Goal: Find specific page/section: Find specific page/section

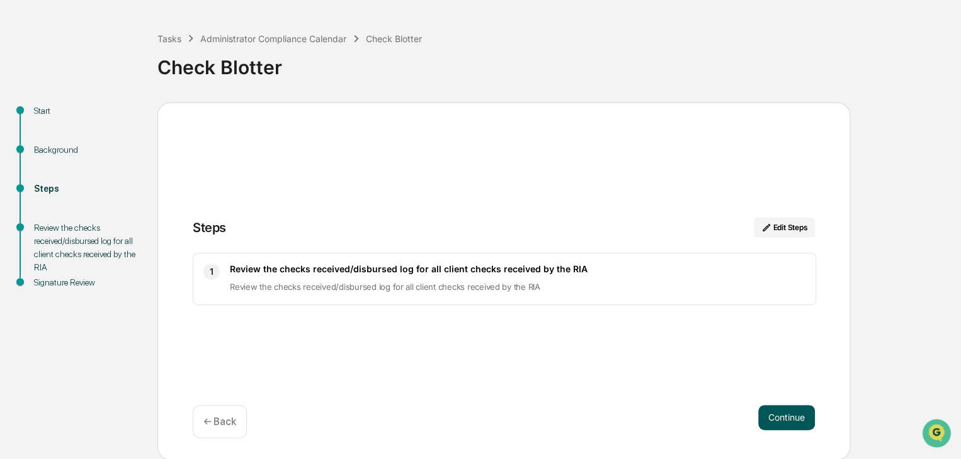
click at [794, 426] on button "Continue" at bounding box center [786, 417] width 57 height 25
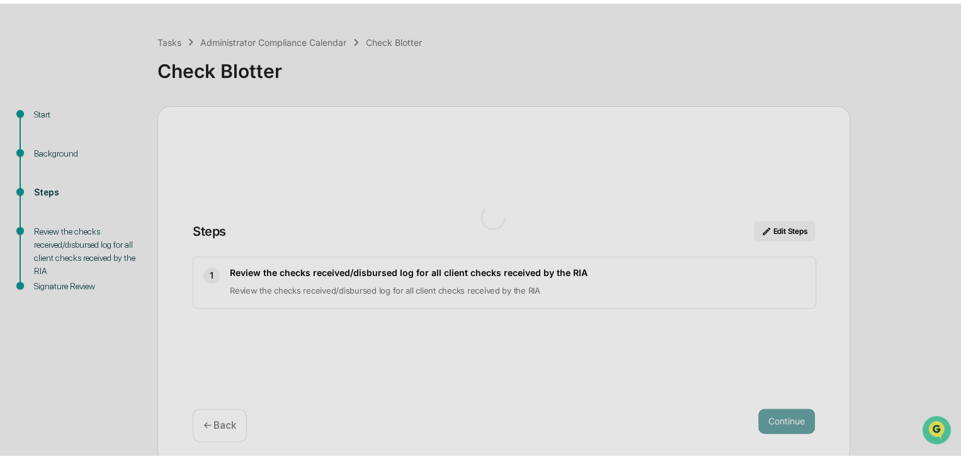
scroll to position [9, 0]
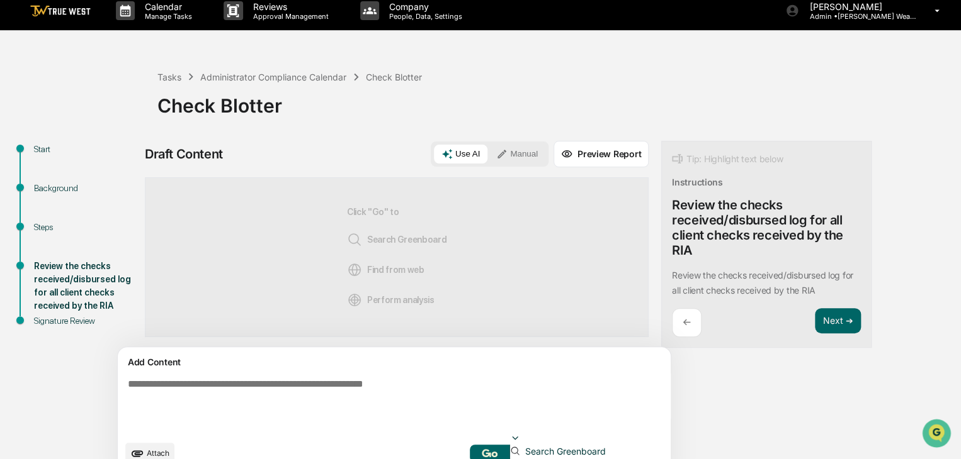
click at [520, 439] on div at bounding box center [515, 440] width 10 height 13
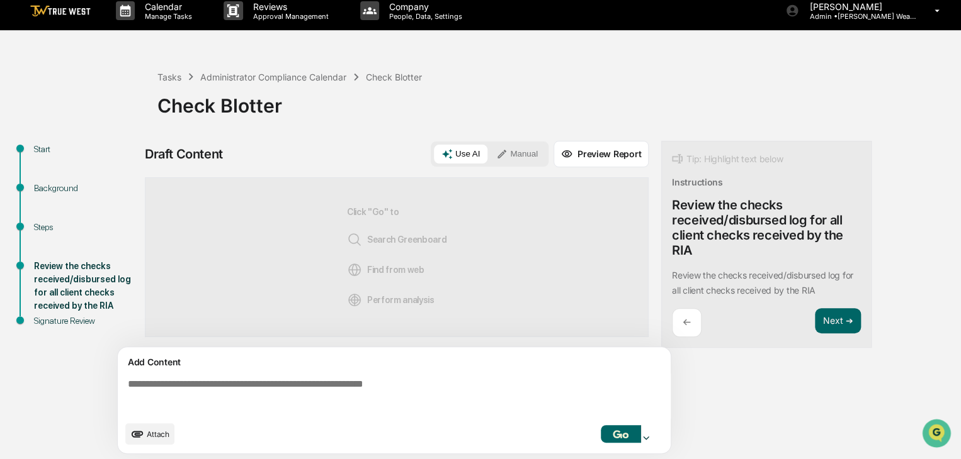
click at [651, 439] on div at bounding box center [646, 440] width 10 height 13
click at [762, 397] on div "Draft Content Use AI Manual Preview Report Sources Click "Go" to Search Greenbo…" at bounding box center [497, 300] width 705 height 319
click at [63, 13] on img at bounding box center [60, 11] width 60 height 12
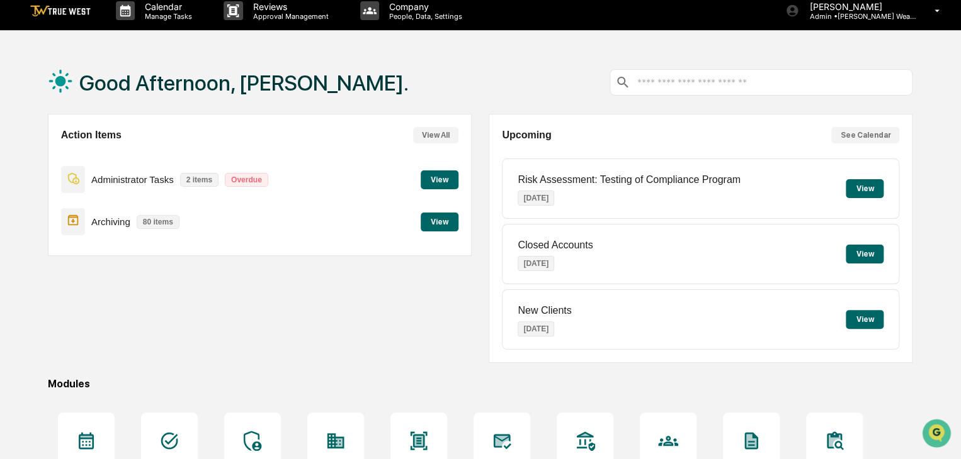
click at [436, 184] on button "View" at bounding box center [439, 180] width 38 height 19
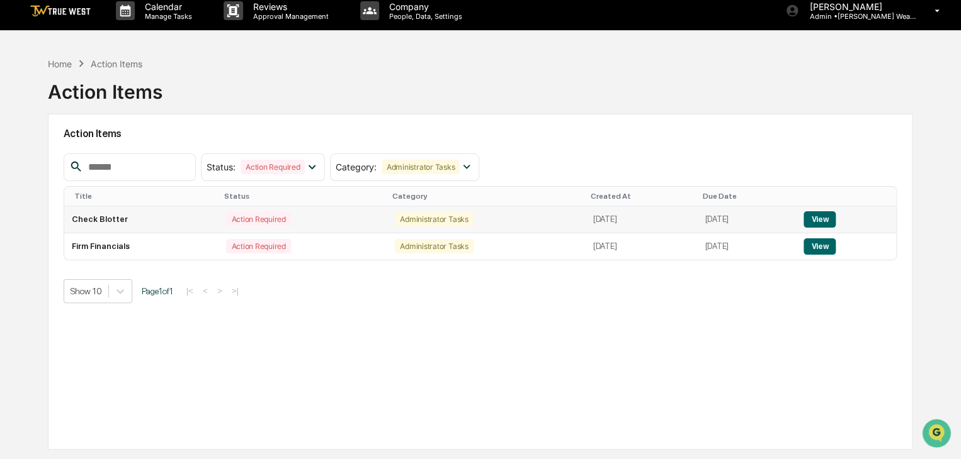
click at [831, 219] on button "View" at bounding box center [819, 219] width 32 height 16
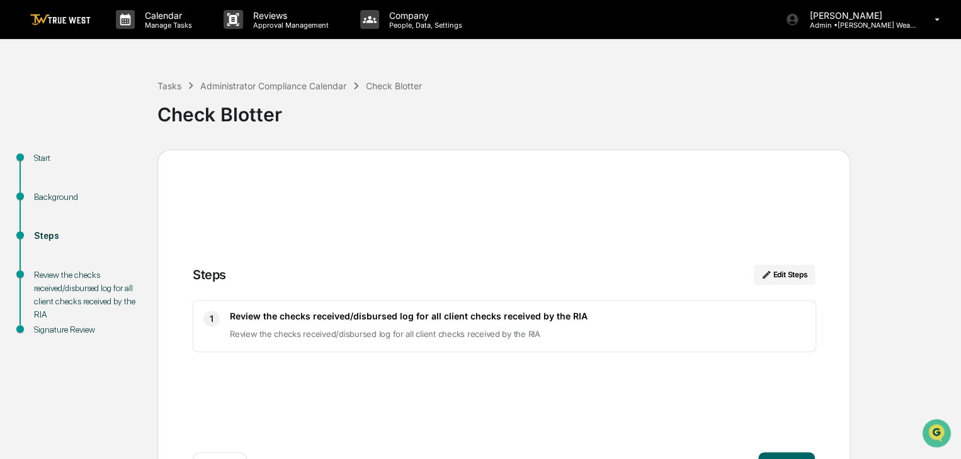
click at [86, 308] on div "Review the checks received/disbursed log for all client checks received by the …" at bounding box center [85, 295] width 103 height 53
click at [77, 286] on div "Review the checks received/disbursed log for all client checks received by the …" at bounding box center [85, 295] width 103 height 53
click at [171, 82] on div "Tasks" at bounding box center [169, 86] width 24 height 11
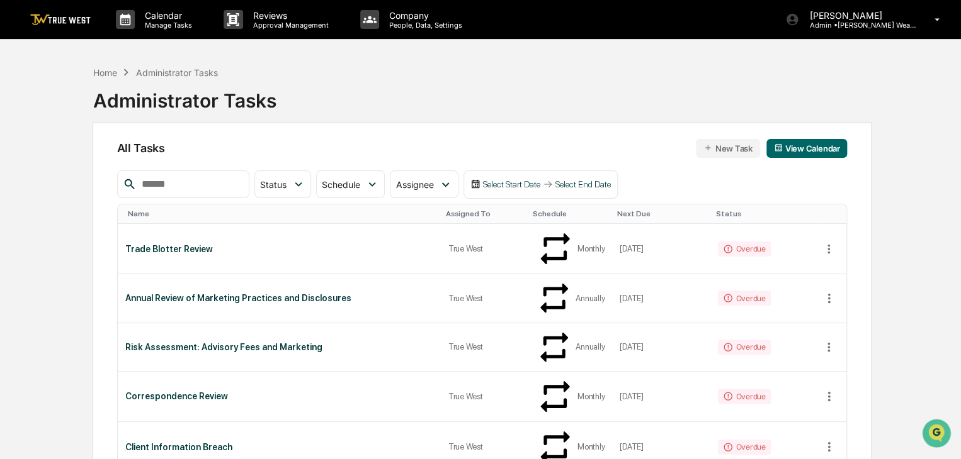
click at [50, 26] on link at bounding box center [68, 19] width 76 height 39
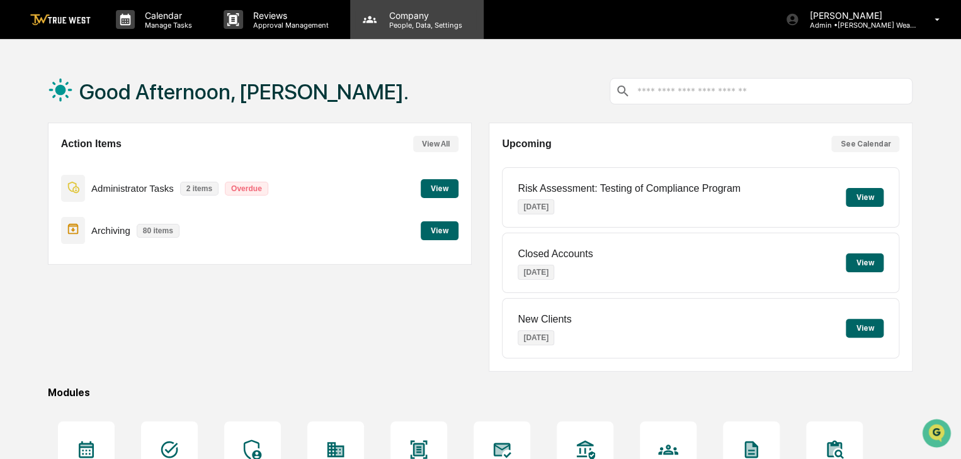
click at [426, 12] on p "Company" at bounding box center [423, 15] width 89 height 11
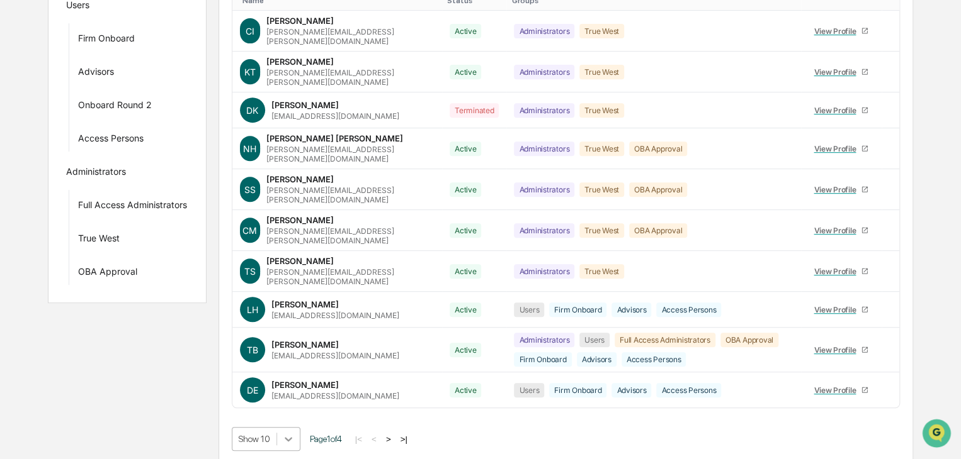
scroll to position [332, 0]
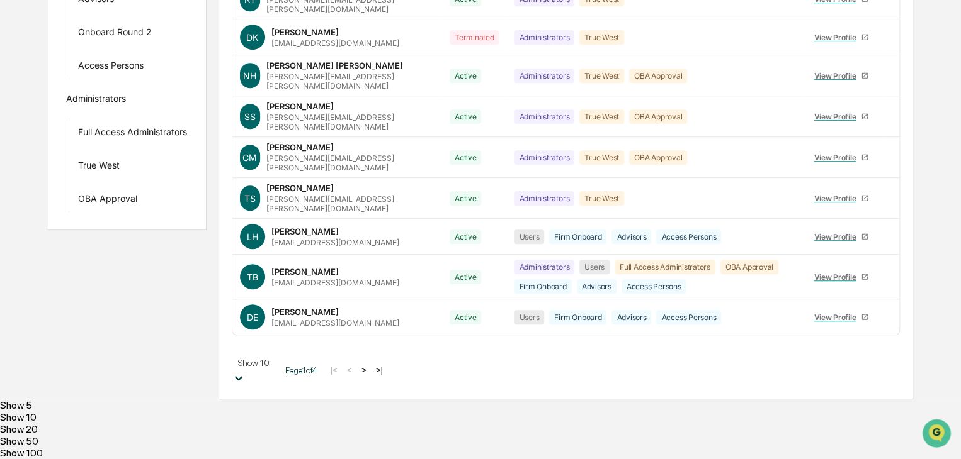
click at [278, 439] on body "Calendar Manage Tasks Reviews Approval Management Company People, Data, Setting…" at bounding box center [480, 77] width 961 height 764
click at [278, 448] on div "Show 100" at bounding box center [480, 454] width 961 height 12
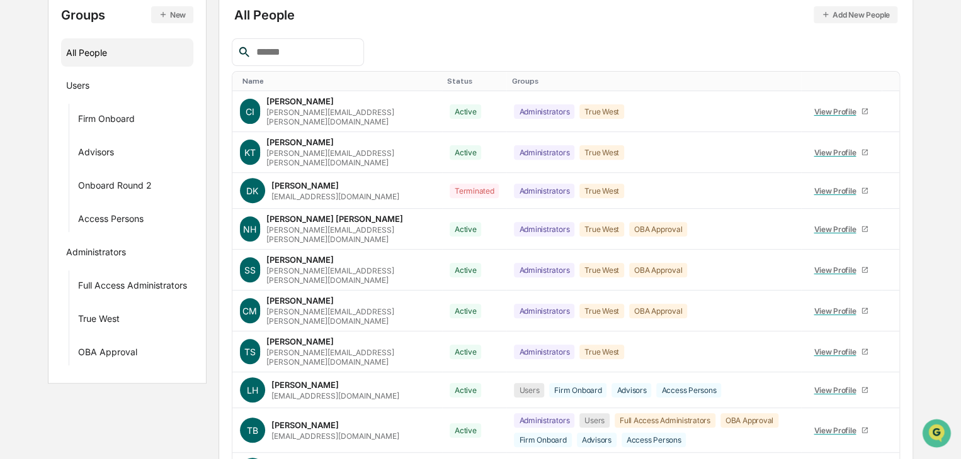
scroll to position [0, 0]
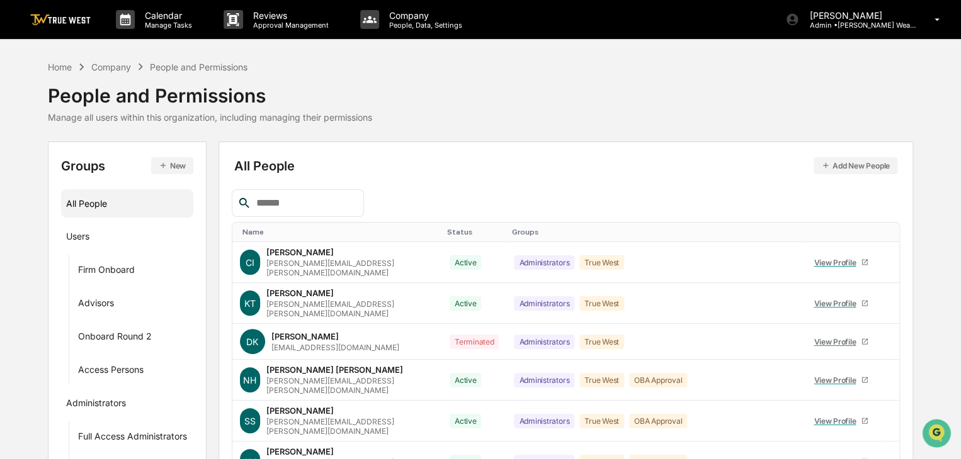
click at [65, 26] on link at bounding box center [68, 19] width 76 height 39
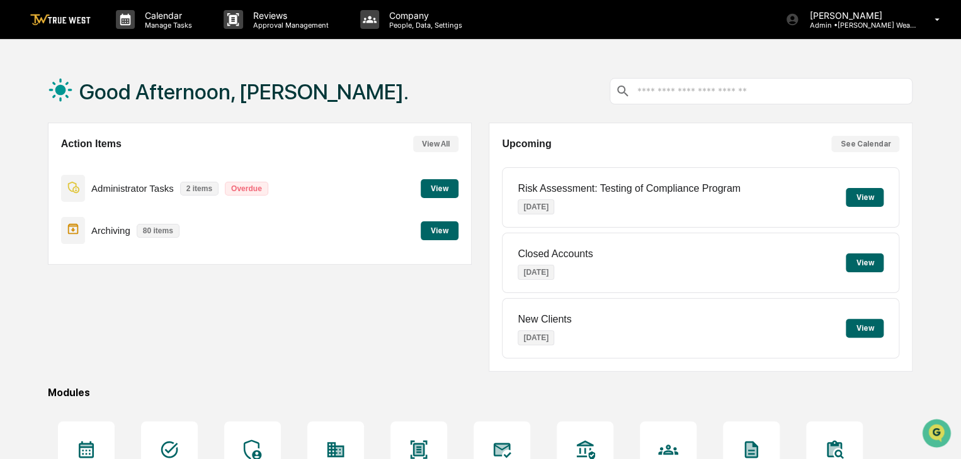
click at [442, 189] on button "View" at bounding box center [439, 188] width 38 height 19
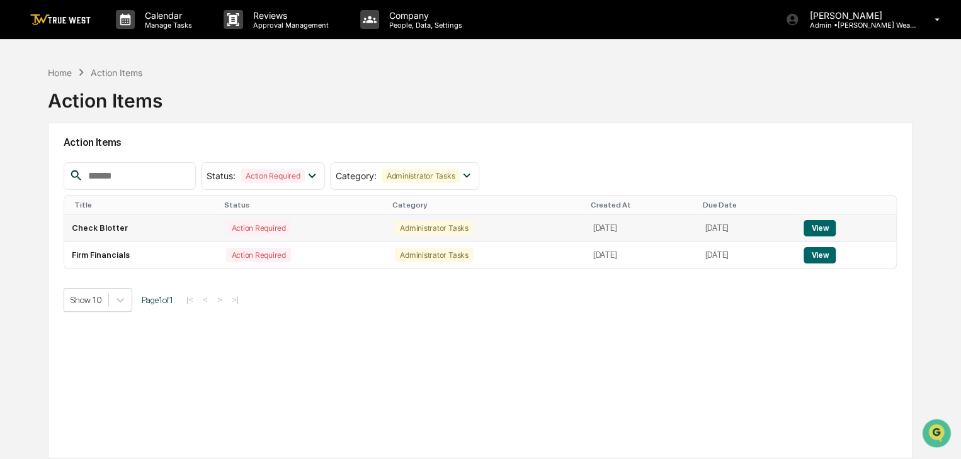
click at [831, 229] on button "View" at bounding box center [819, 228] width 32 height 16
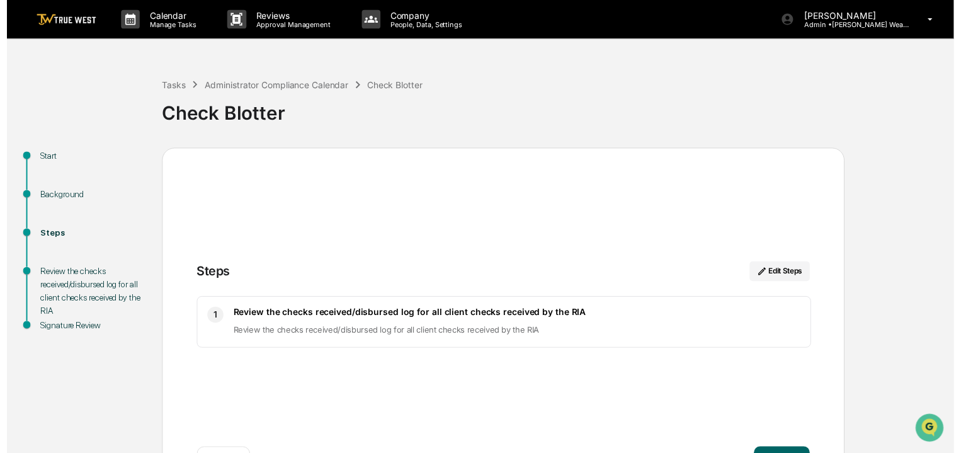
scroll to position [47, 0]
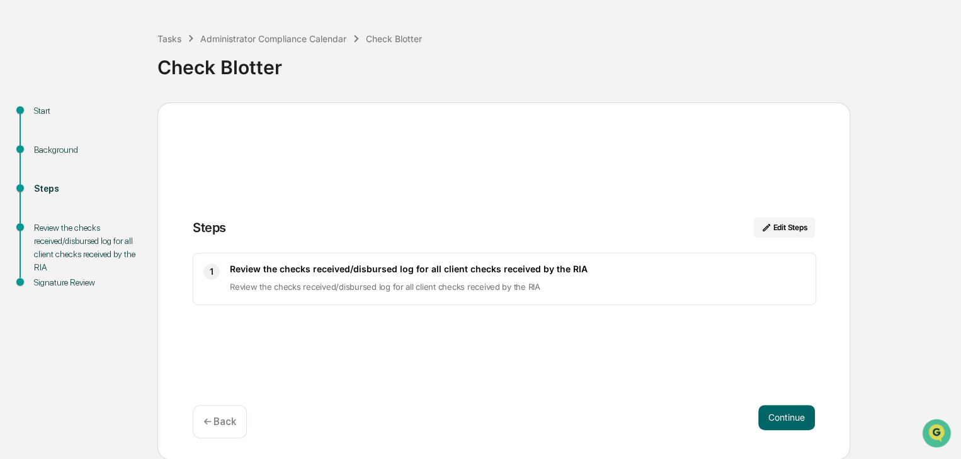
click at [71, 235] on div "Review the checks received/disbursed log for all client checks received by the …" at bounding box center [85, 248] width 103 height 53
click at [784, 421] on button "Continue" at bounding box center [786, 417] width 57 height 25
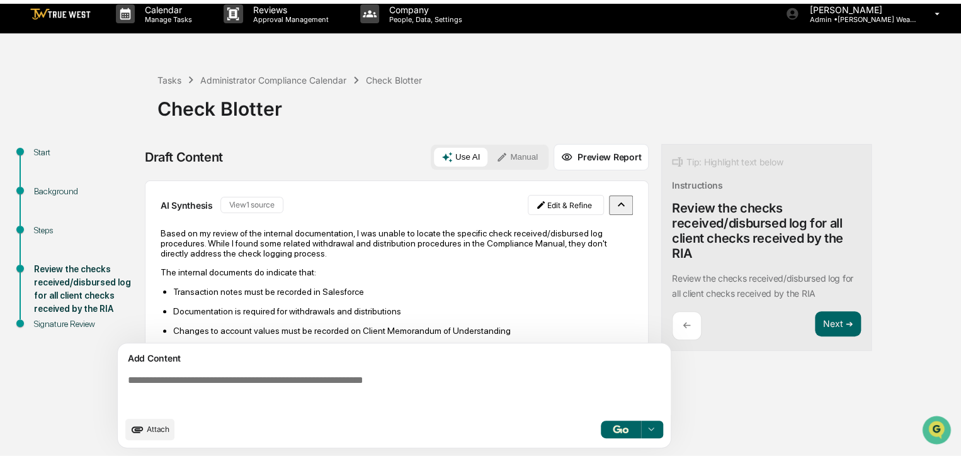
scroll to position [9, 0]
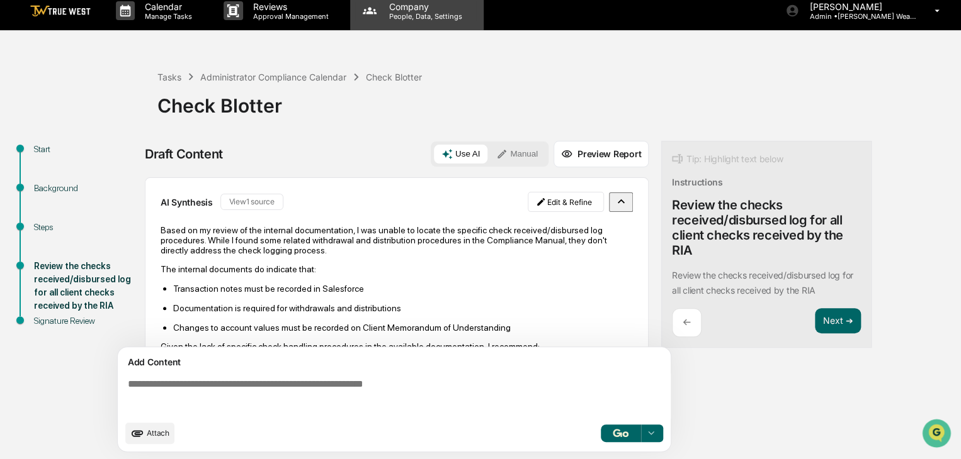
click at [408, 18] on p "People, Data, Settings" at bounding box center [423, 16] width 89 height 9
